Goal: Task Accomplishment & Management: Use online tool/utility

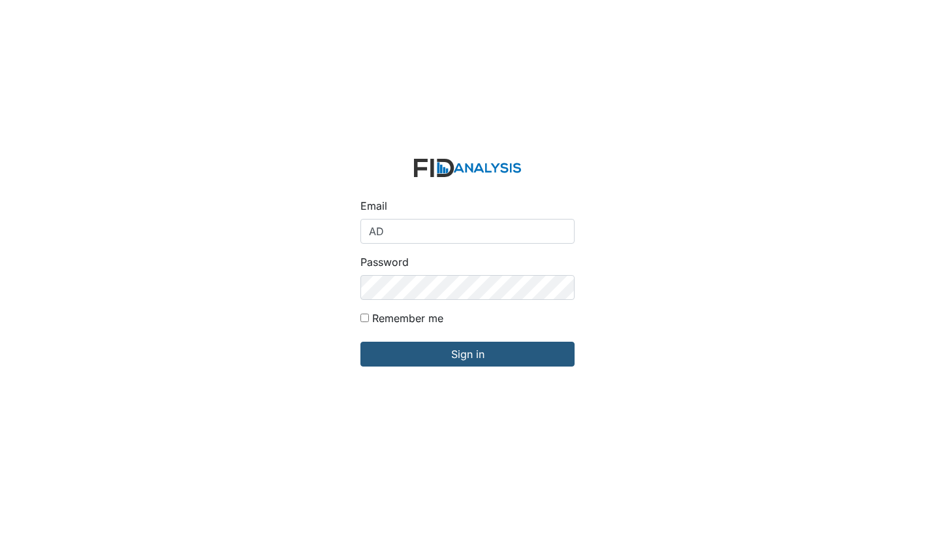
type input "A"
type input "[EMAIL_ADDRESS][DOMAIN_NAME]"
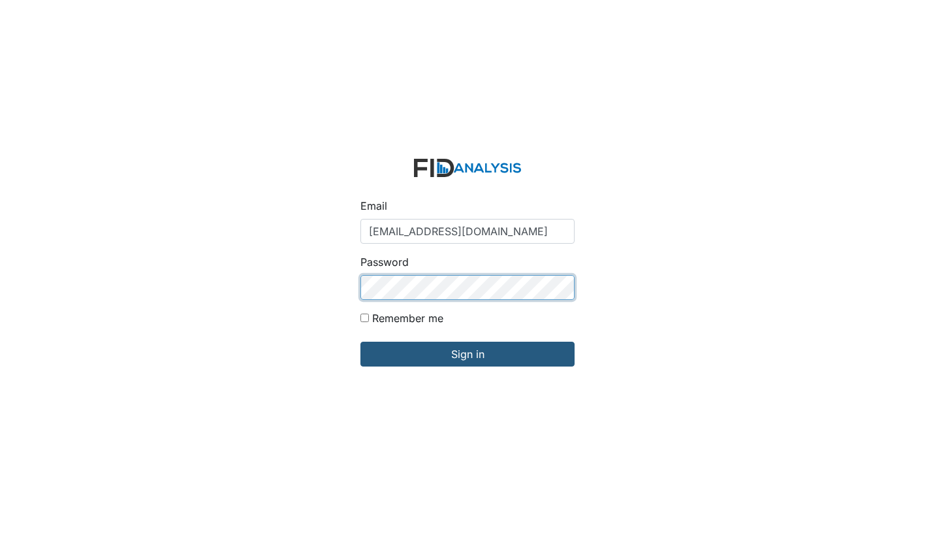
click at [360, 342] on input "Sign in" at bounding box center [467, 354] width 214 height 25
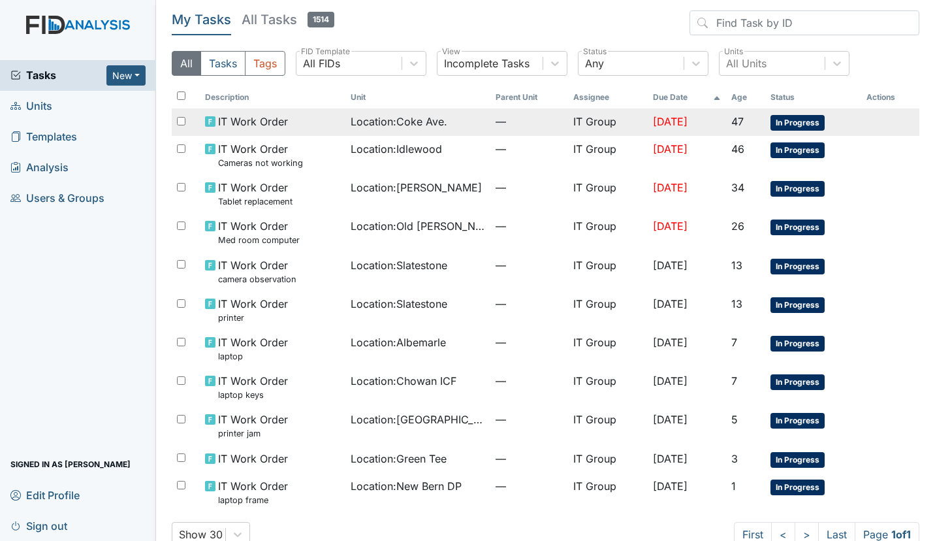
click at [451, 124] on div "Location : Coke Ave." at bounding box center [418, 122] width 135 height 16
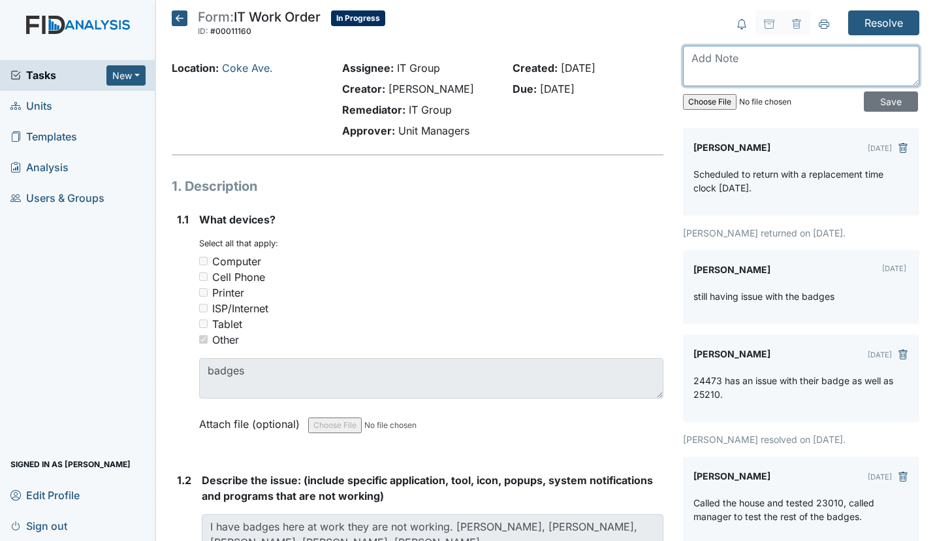
click at [736, 66] on textarea at bounding box center [801, 66] width 236 height 40
type textarea "Replaced Time Clock"
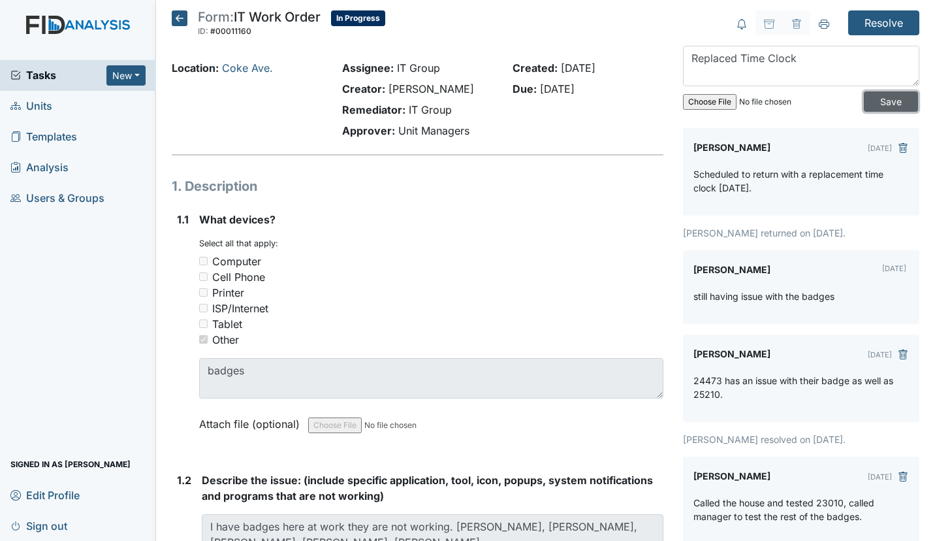
click at [881, 95] on input "Save" at bounding box center [891, 101] width 54 height 20
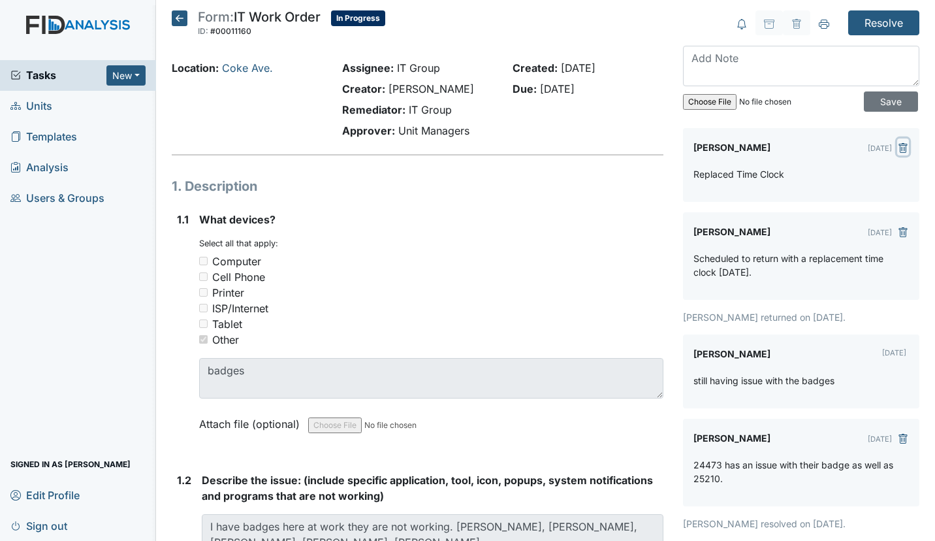
click at [898, 143] on icon "submit" at bounding box center [903, 148] width 10 height 10
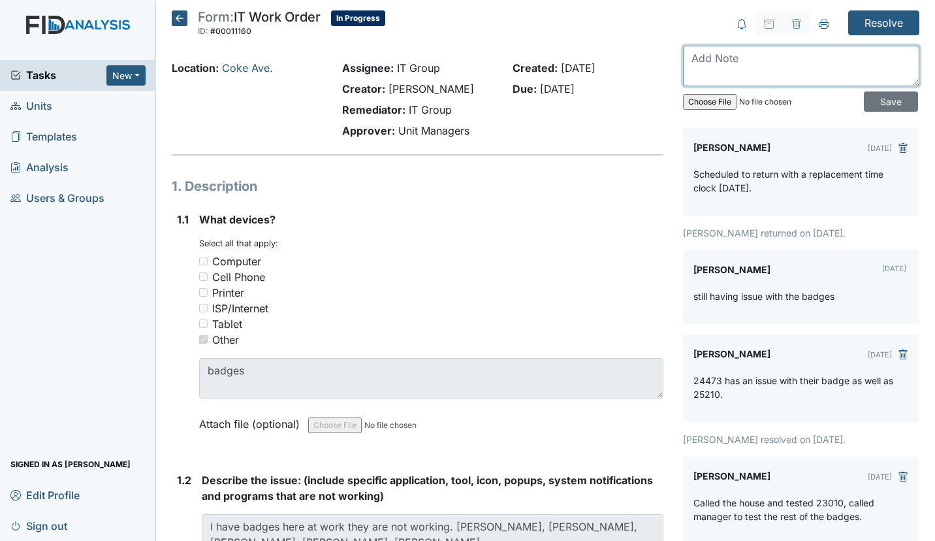
click at [716, 51] on textarea at bounding box center [801, 66] width 236 height 40
type textarea "Replaced time clock and all badges related to this work order"
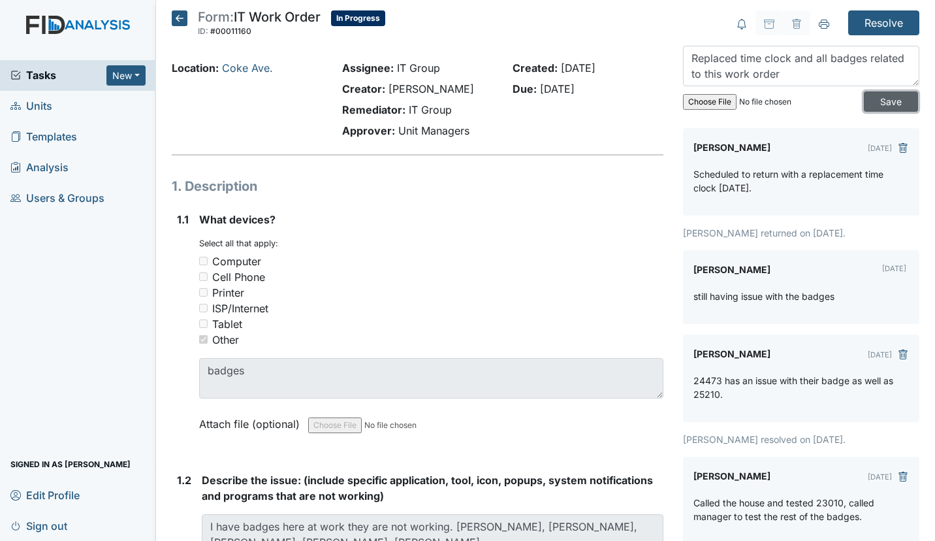
click at [874, 104] on input "Save" at bounding box center [891, 101] width 54 height 20
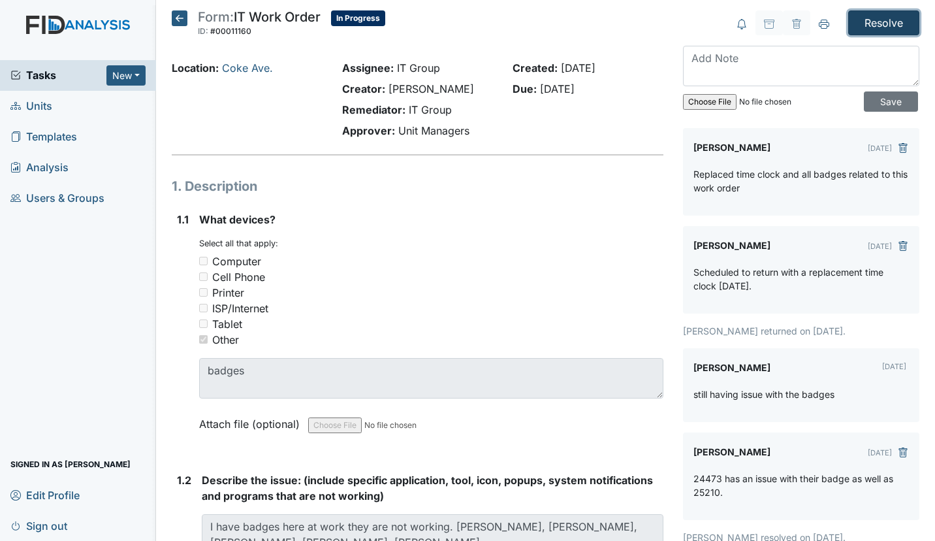
click at [867, 30] on input "Resolve" at bounding box center [883, 22] width 71 height 25
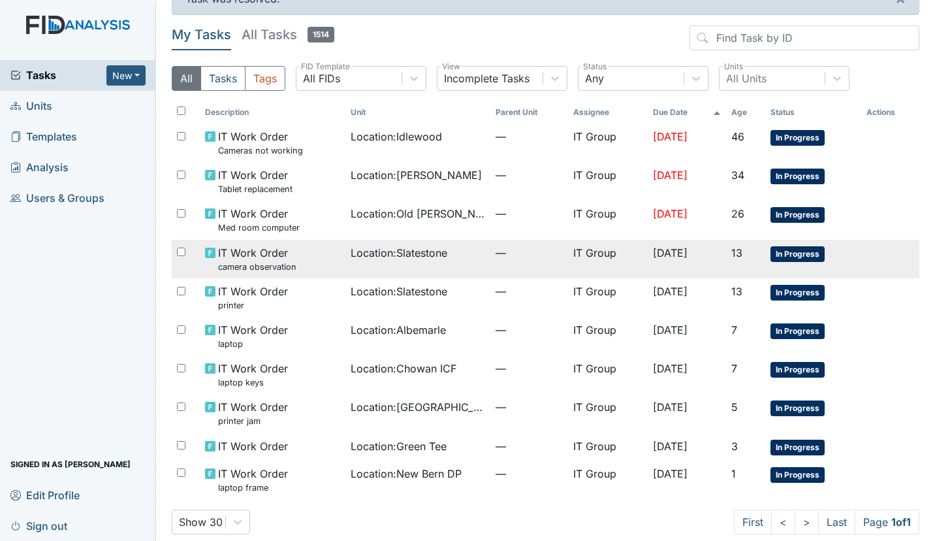
scroll to position [42, 0]
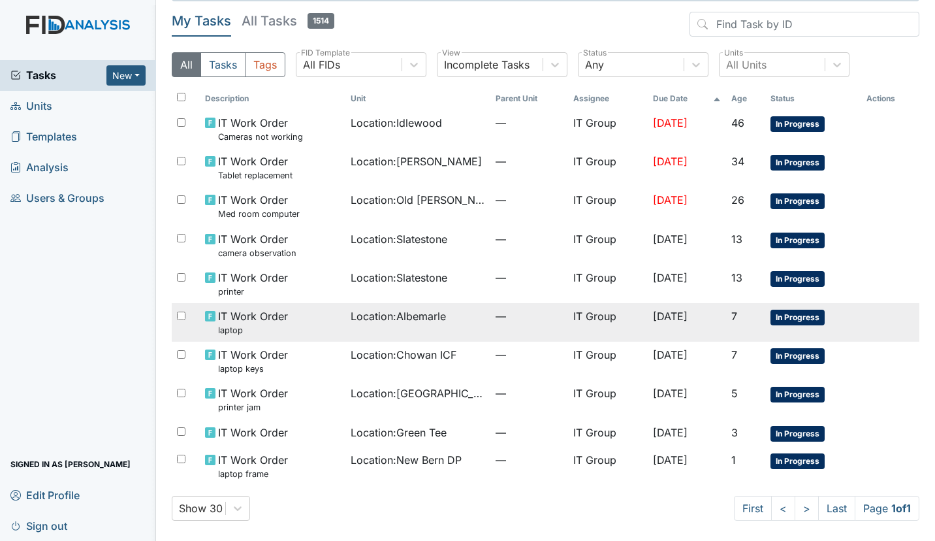
click at [400, 334] on td "Location : Albemarle" at bounding box center [418, 322] width 146 height 39
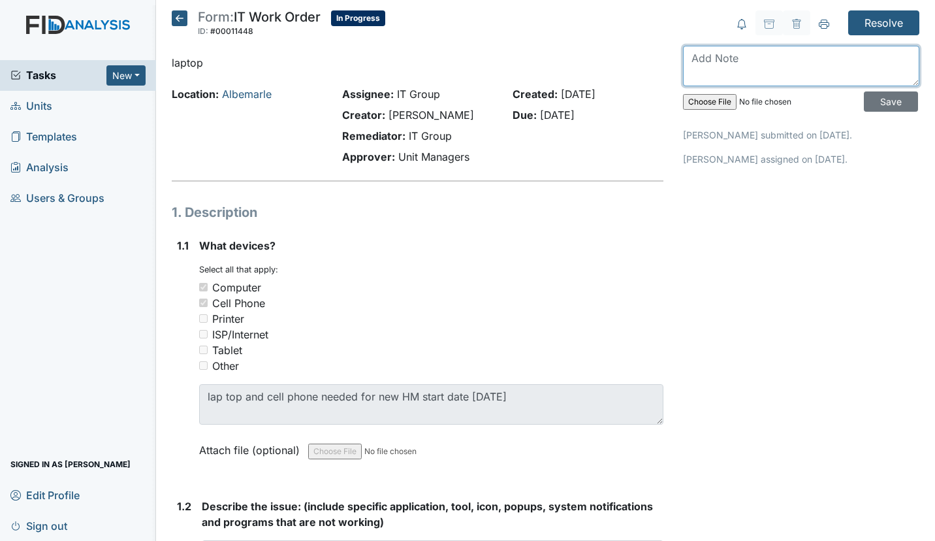
click at [718, 72] on textarea at bounding box center [801, 66] width 236 height 40
type textarea "Delivered"
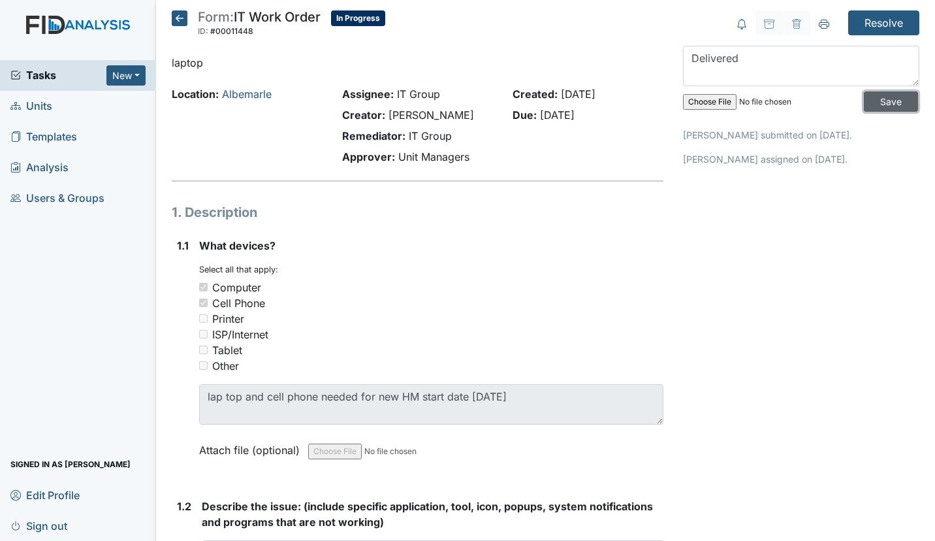
click at [865, 104] on input "Save" at bounding box center [891, 101] width 54 height 20
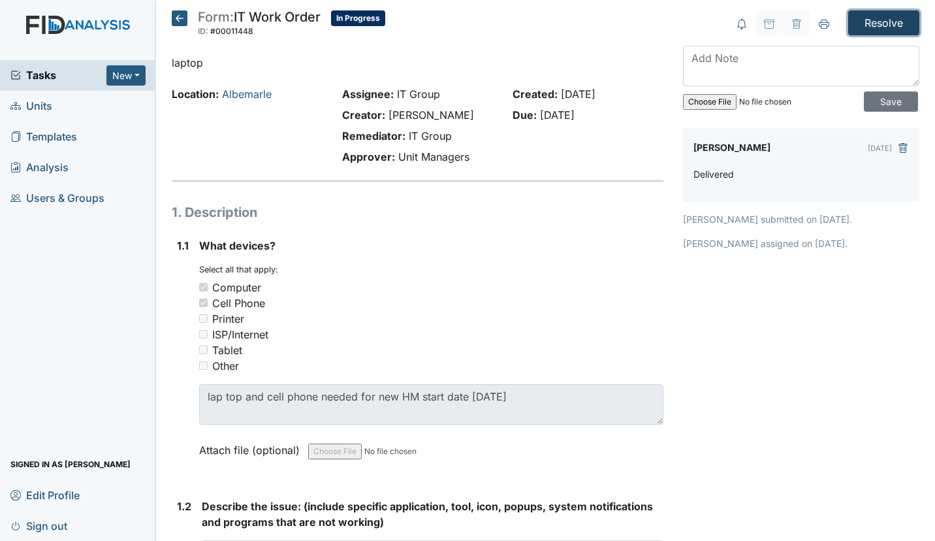
click at [881, 22] on input "Resolve" at bounding box center [883, 22] width 71 height 25
